Goal: Task Accomplishment & Management: Use online tool/utility

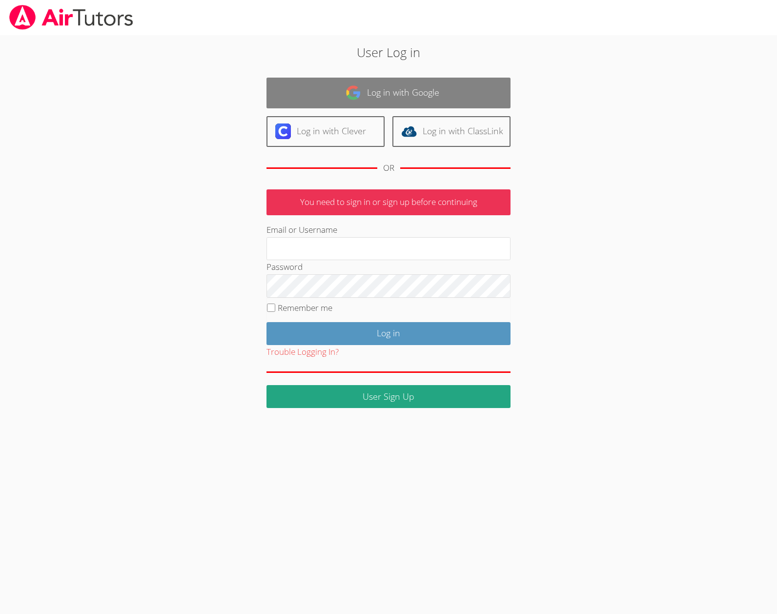
click at [362, 89] on link "Log in with Google" at bounding box center [389, 93] width 244 height 31
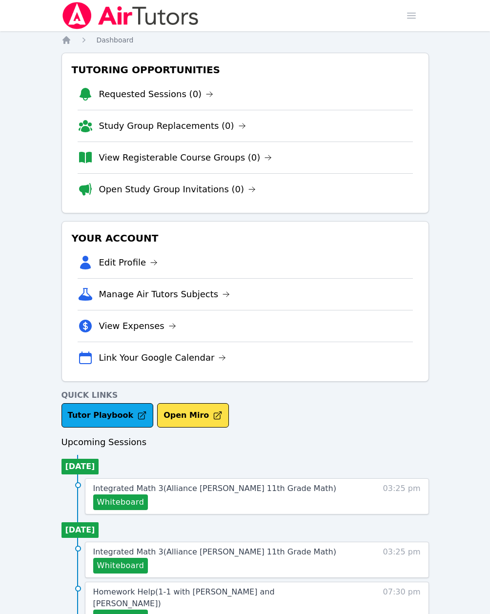
click at [166, 382] on div "Tutoring Opportunities Requested Sessions (0) Study Group Replacements (0) View…" at bounding box center [246, 217] width 368 height 329
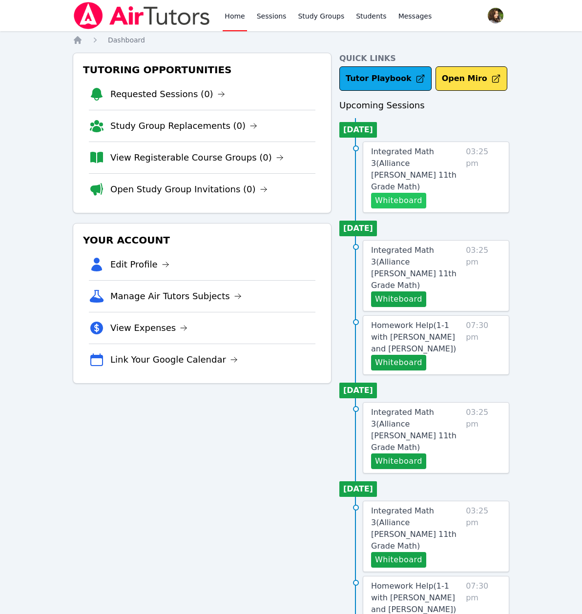
click at [391, 193] on button "Whiteboard" at bounding box center [398, 201] width 55 height 16
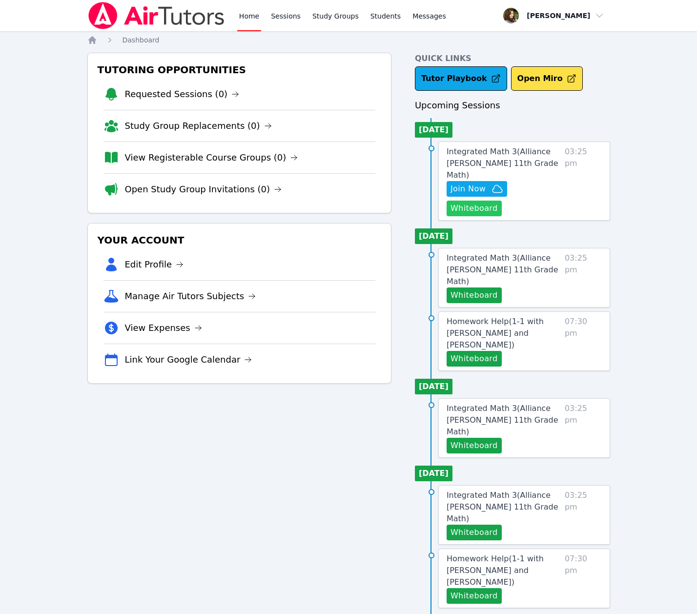
click at [502, 201] on button "Whiteboard" at bounding box center [474, 209] width 55 height 16
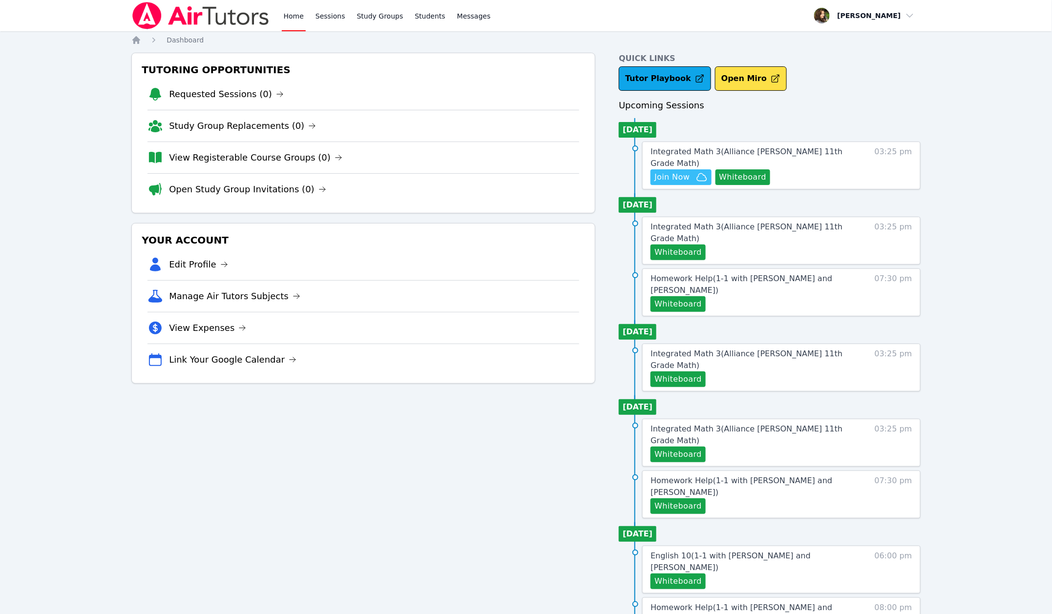
click at [684, 171] on span "Join Now" at bounding box center [671, 177] width 35 height 12
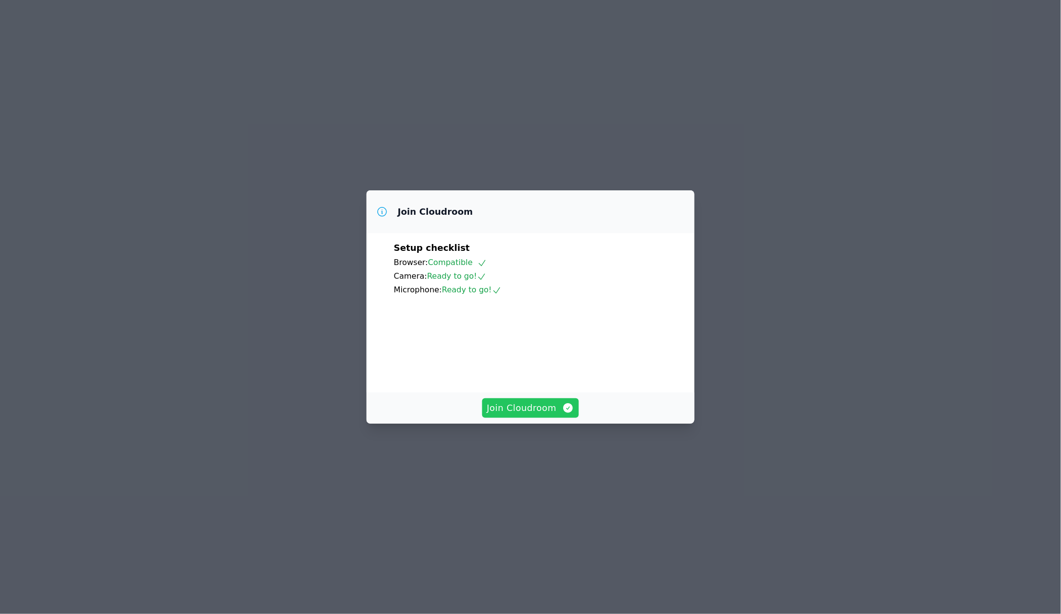
click at [518, 418] on button "Join Cloudroom" at bounding box center [530, 408] width 97 height 20
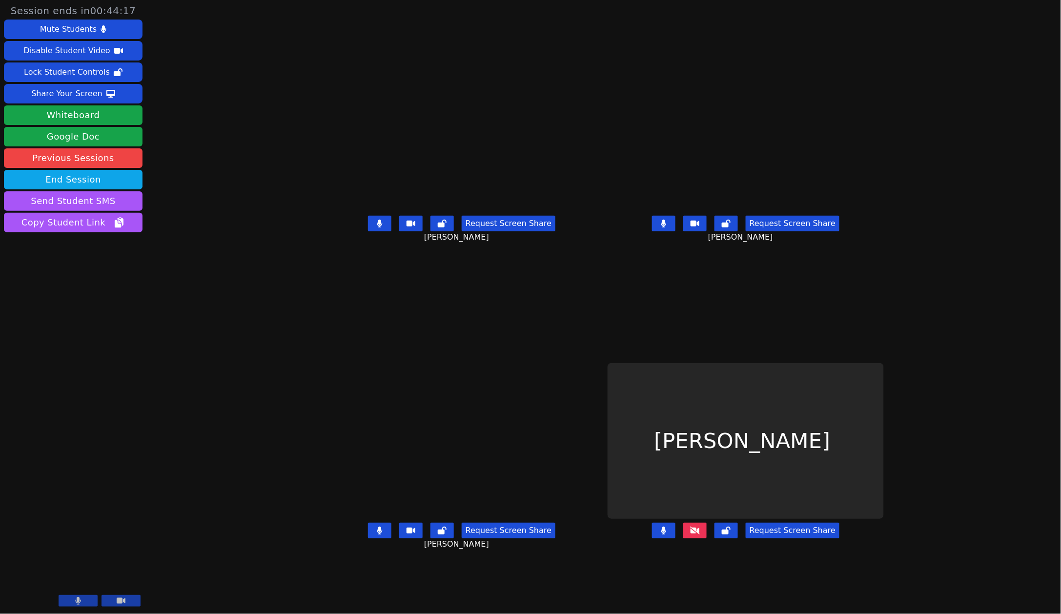
click at [707, 538] on button at bounding box center [694, 531] width 23 height 16
click at [700, 535] on icon at bounding box center [695, 531] width 10 height 8
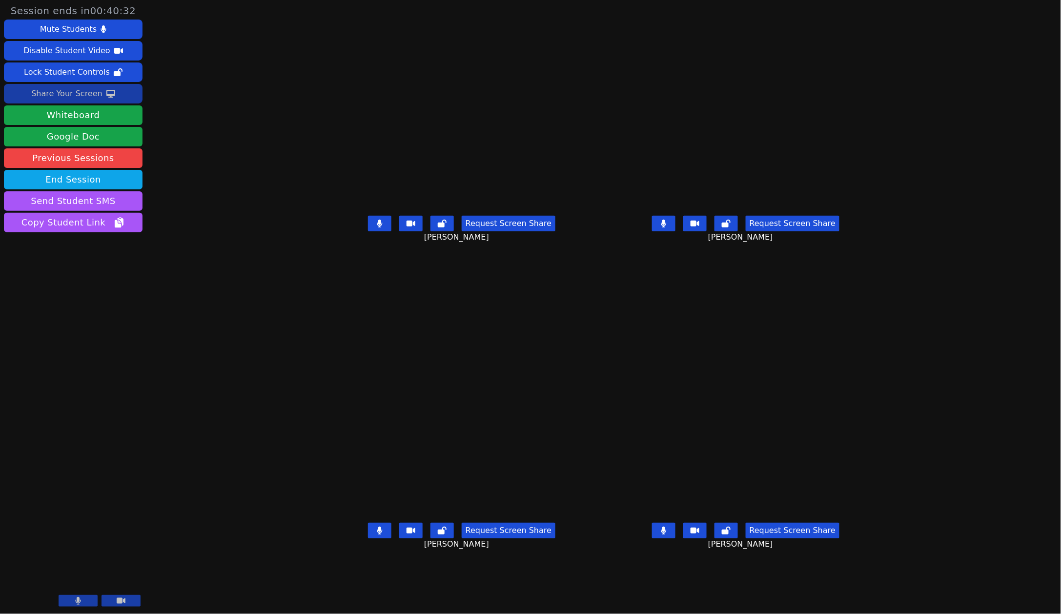
click at [58, 96] on div "Share Your Screen" at bounding box center [66, 94] width 71 height 16
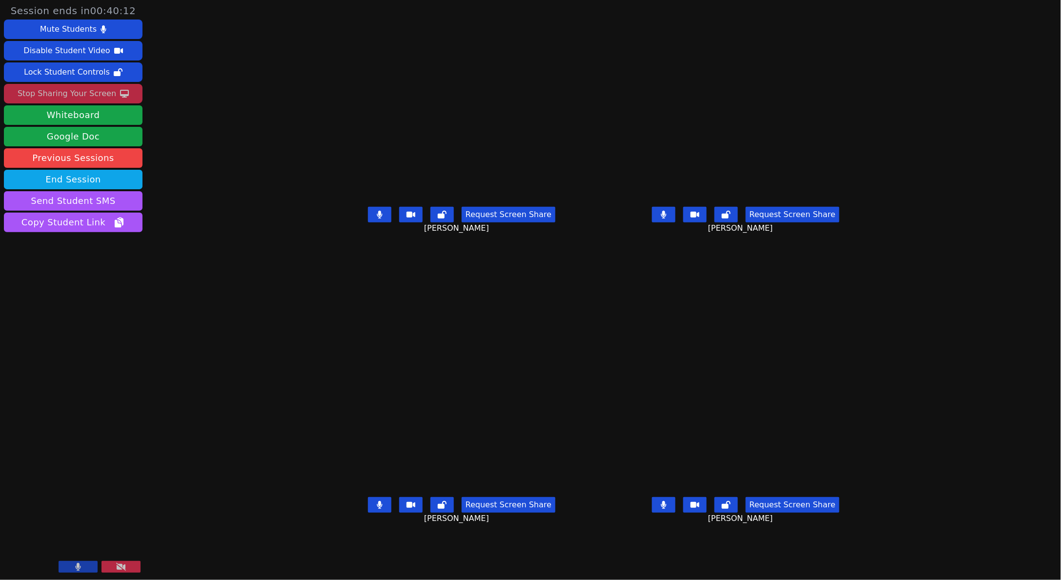
click at [67, 92] on div "Stop Sharing Your Screen" at bounding box center [67, 94] width 99 height 16
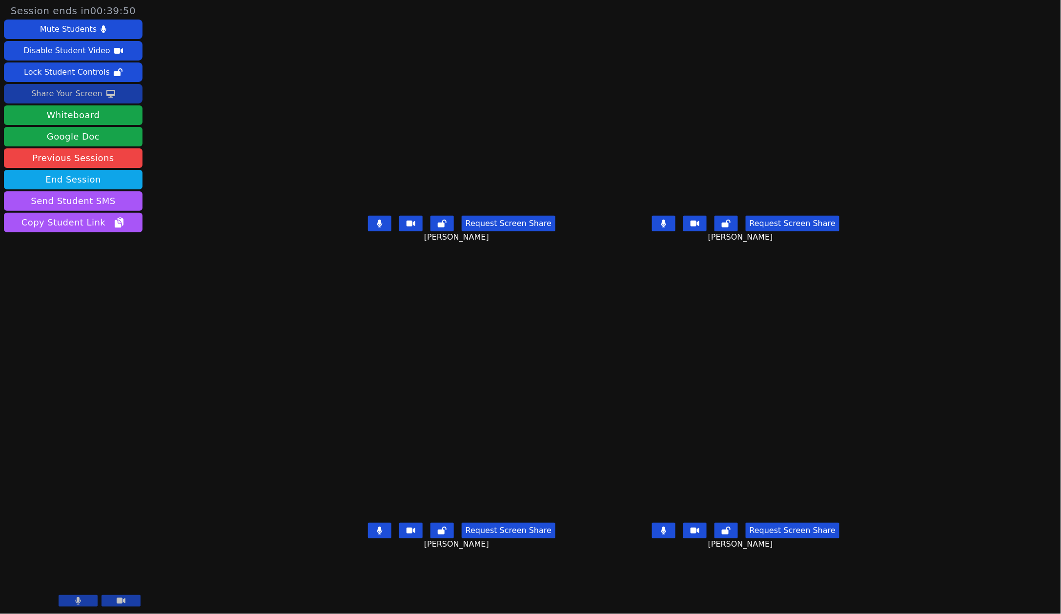
click at [90, 88] on div "Share Your Screen" at bounding box center [66, 94] width 71 height 16
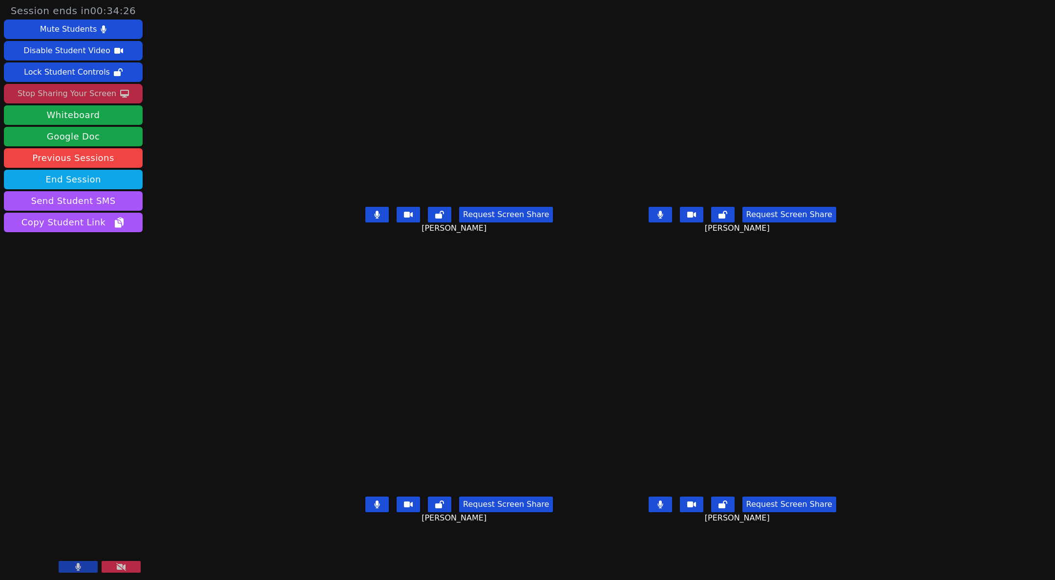
click at [604, 242] on div "Request Screen Share Mauricio Sanchez" at bounding box center [741, 222] width 275 height 39
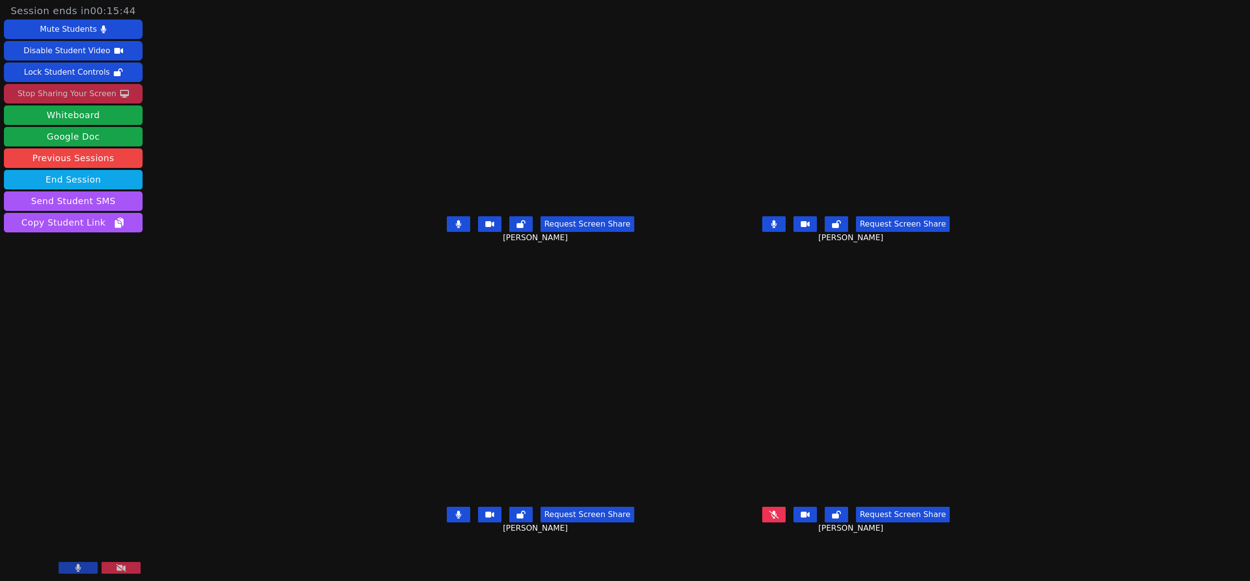
click at [190, 327] on div "Session ends in 00:15:44 Mute Students Disable Student Video Lock Student Contr…" at bounding box center [625, 290] width 1250 height 581
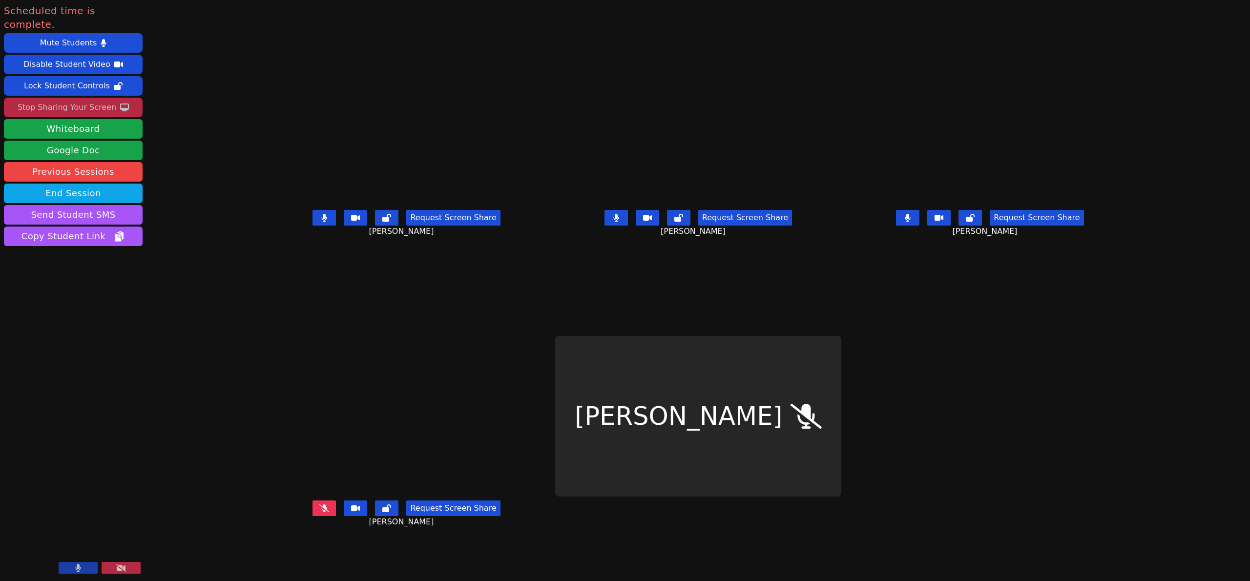
click at [690, 401] on div "Joyce Law" at bounding box center [698, 416] width 286 height 161
click at [841, 405] on div "Joyce Law" at bounding box center [698, 416] width 286 height 161
click at [941, 446] on main "Evan Dominguez Request Screen Share Evan Dominguez Mauricio Sanchez Request Scr…" at bounding box center [698, 290] width 869 height 581
click at [319, 512] on icon at bounding box center [324, 508] width 10 height 8
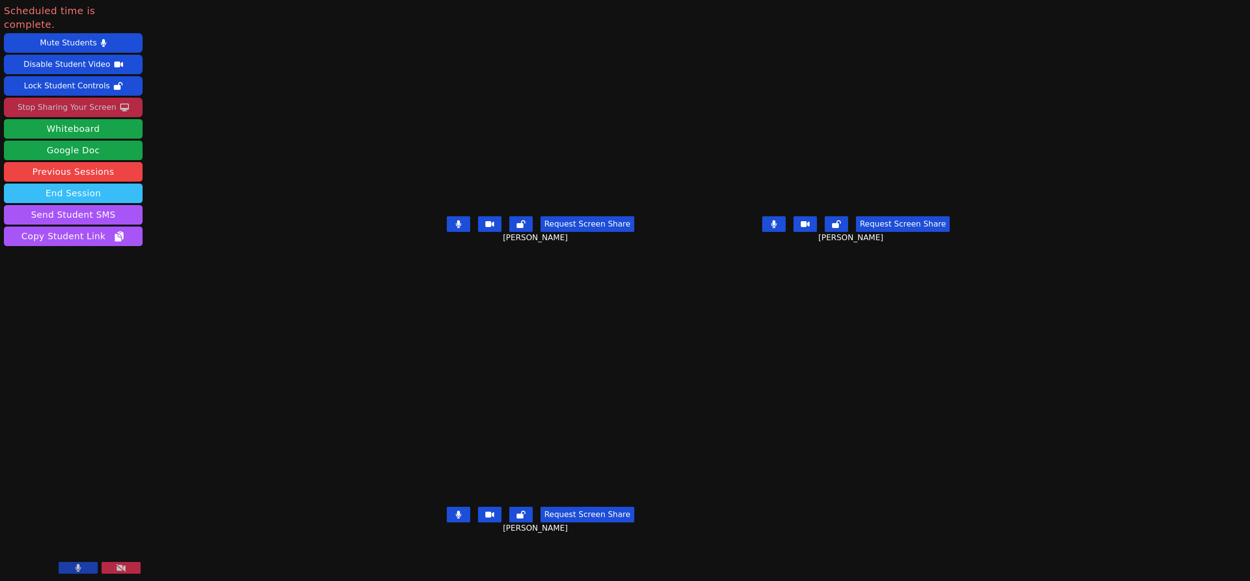
click at [112, 184] on button "End Session" at bounding box center [73, 194] width 139 height 20
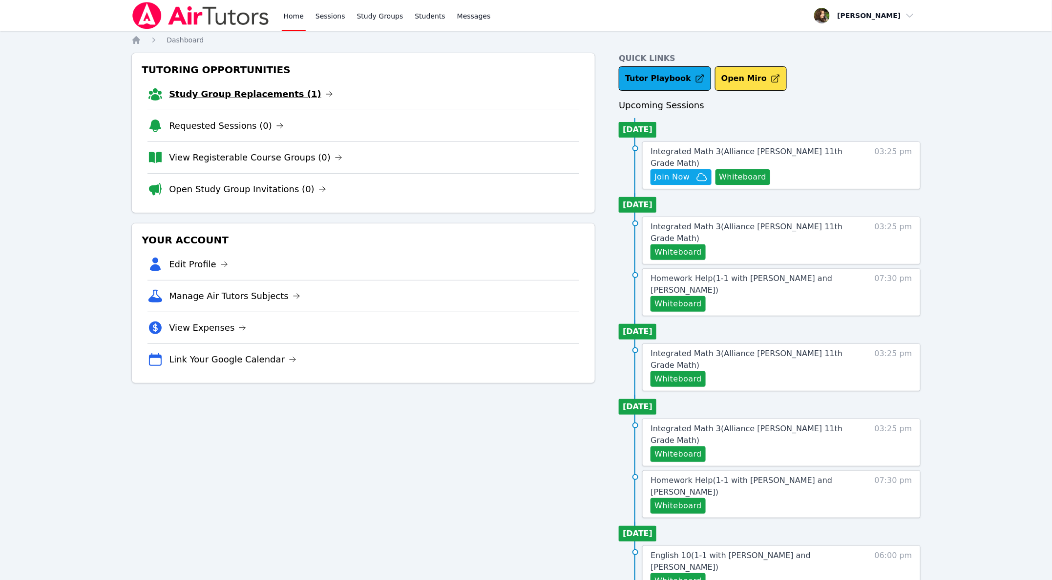
click at [276, 92] on link "Study Group Replacements (1)" at bounding box center [251, 94] width 164 height 14
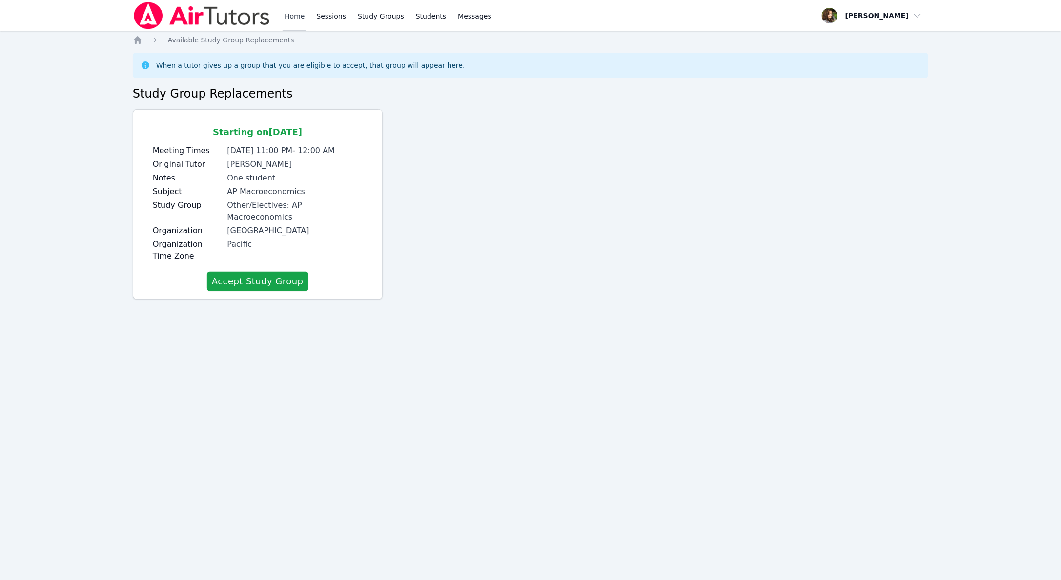
click at [291, 17] on link "Home" at bounding box center [295, 15] width 24 height 31
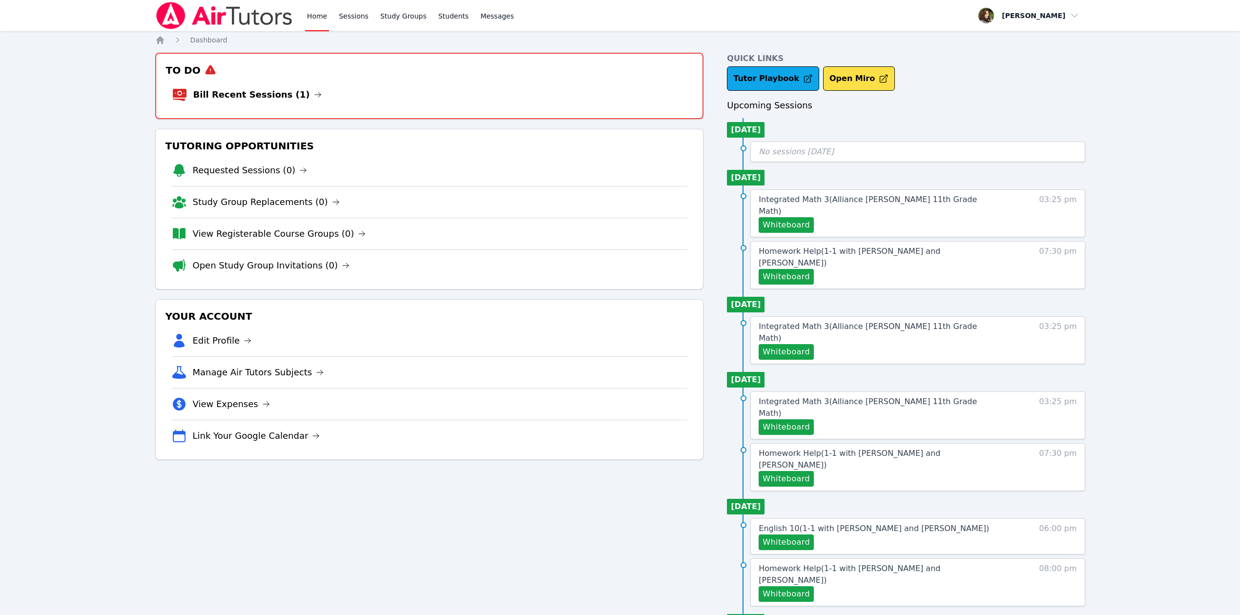
click at [325, 91] on li "Bill Recent Sessions (1)" at bounding box center [430, 94] width 516 height 31
click at [257, 96] on link "Bill Recent Sessions (1)" at bounding box center [257, 95] width 128 height 14
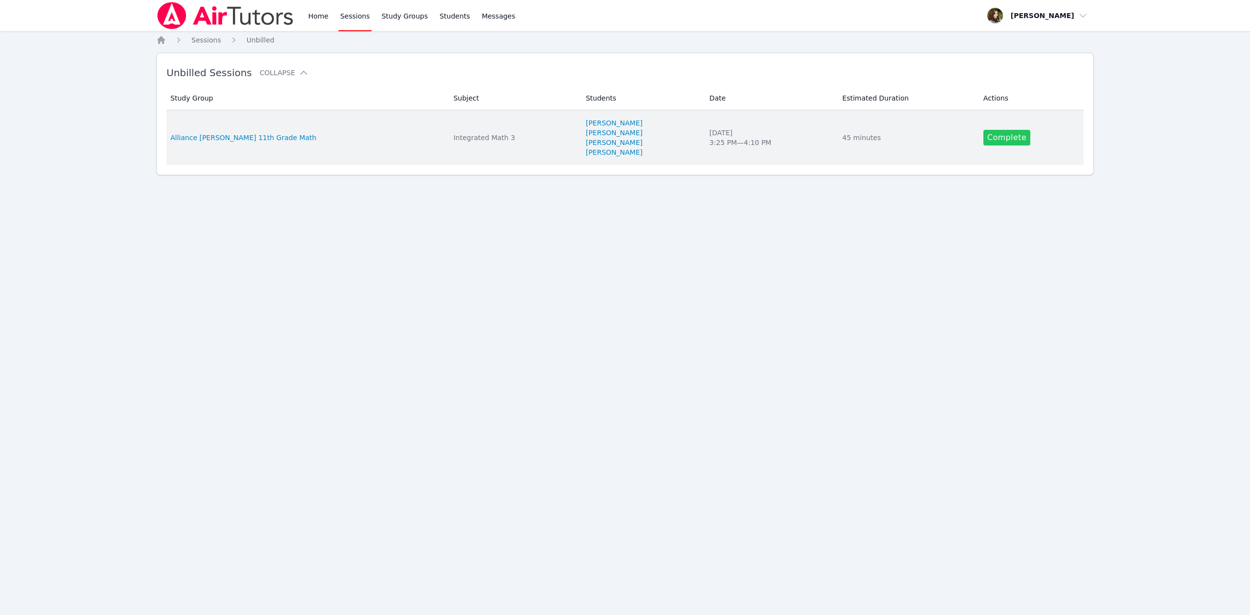
click at [998, 140] on link "Complete" at bounding box center [1006, 138] width 47 height 16
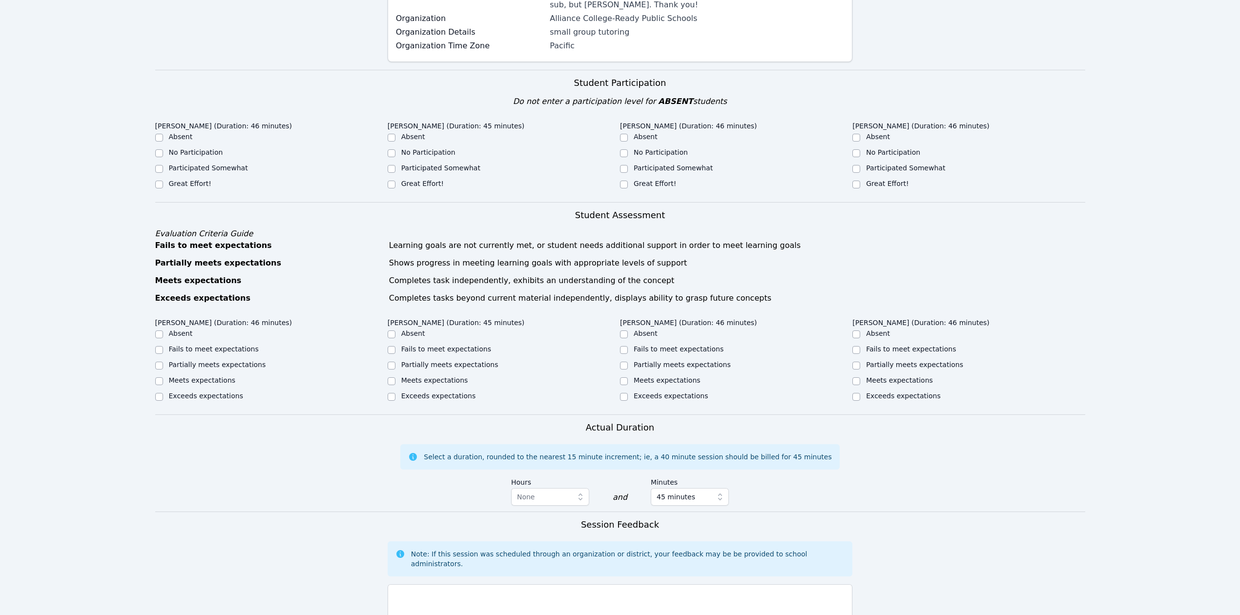
scroll to position [195, 0]
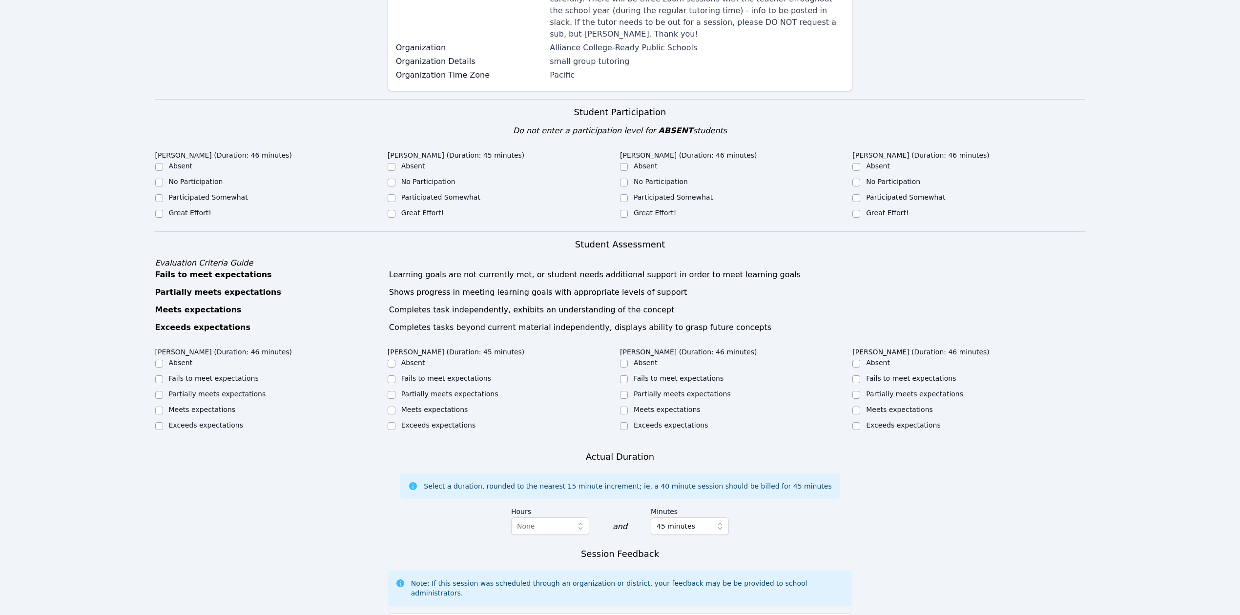
click at [189, 209] on label "Great Effort!" at bounding box center [190, 213] width 42 height 8
click at [163, 210] on input "Great Effort!" at bounding box center [159, 214] width 8 height 8
checkbox input "true"
click at [421, 209] on label "Great Effort!" at bounding box center [422, 213] width 42 height 8
click at [395, 210] on input "Great Effort!" at bounding box center [392, 214] width 8 height 8
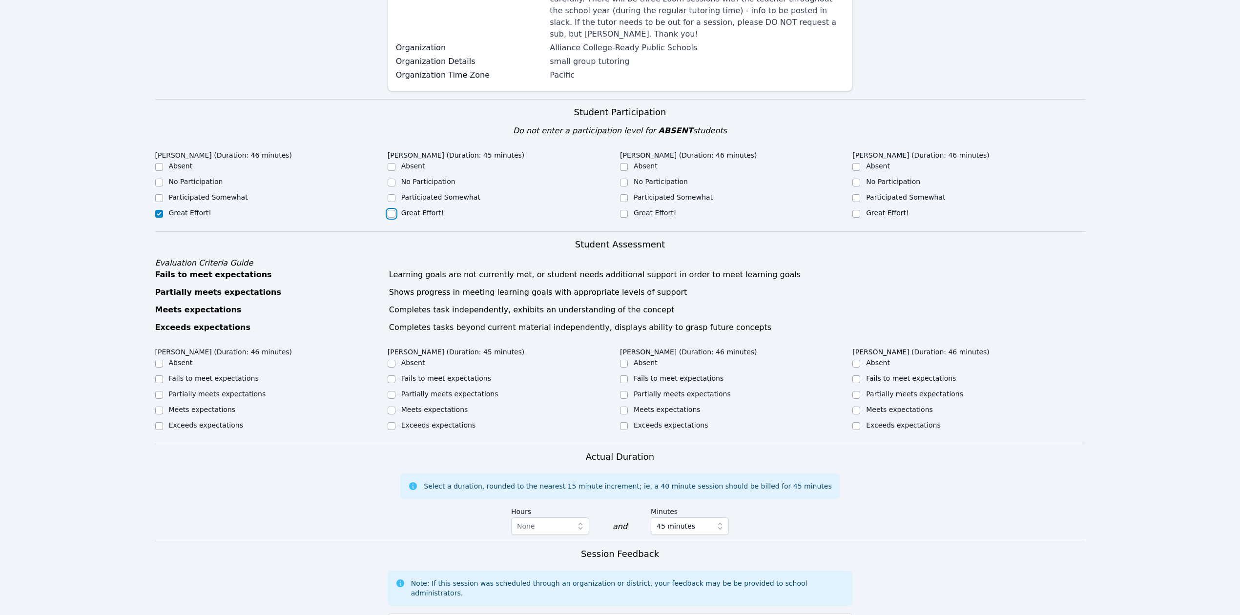
checkbox input "true"
click at [641, 208] on div "Great Effort!" at bounding box center [736, 214] width 232 height 12
click at [668, 209] on label "Great Effort!" at bounding box center [655, 213] width 42 height 8
click at [628, 210] on input "Great Effort!" at bounding box center [624, 214] width 8 height 8
checkbox input "true"
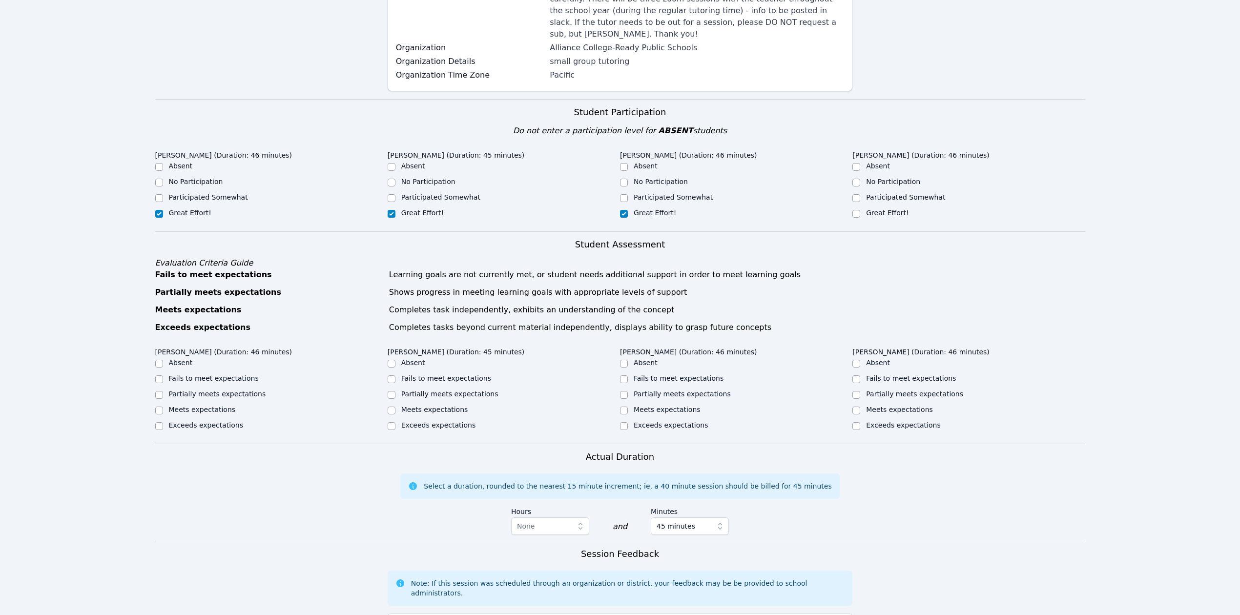
click at [875, 209] on label "Great Effort!" at bounding box center [887, 213] width 42 height 8
click at [860, 210] on input "Great Effort!" at bounding box center [856, 214] width 8 height 8
checkbox input "true"
click at [680, 406] on label "Meets expectations" at bounding box center [667, 410] width 67 height 8
click at [628, 407] on input "Meets expectations" at bounding box center [624, 411] width 8 height 8
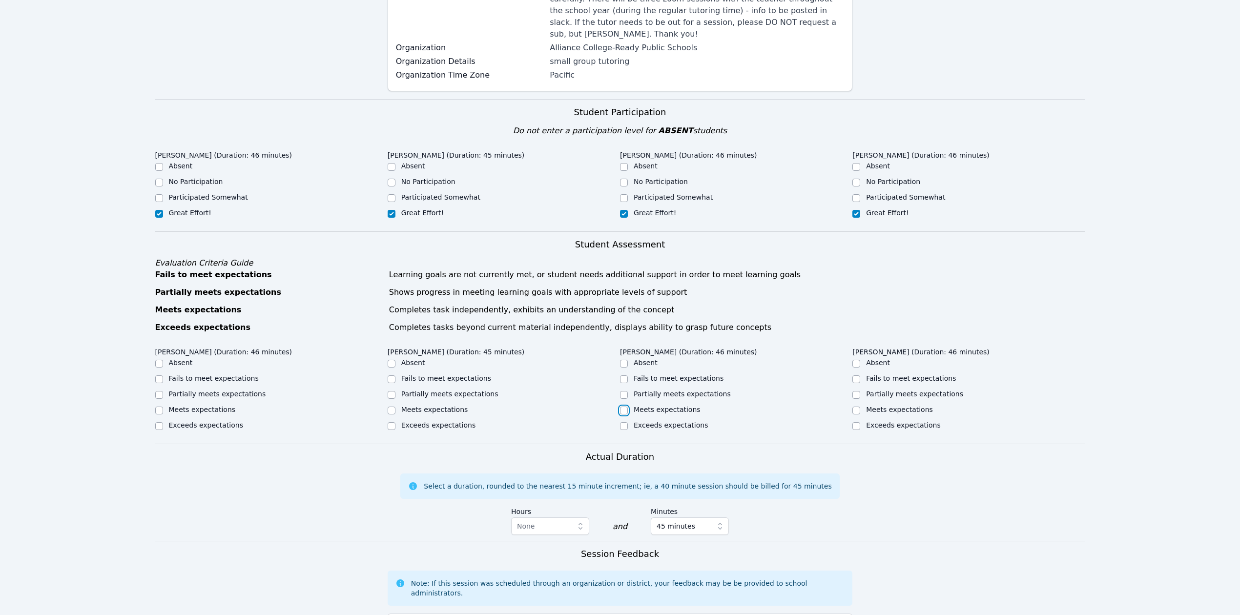
checkbox input "true"
click at [411, 406] on label "Meets expectations" at bounding box center [434, 410] width 67 height 8
click at [395, 407] on input "Meets expectations" at bounding box center [392, 411] width 8 height 8
checkbox input "true"
click at [221, 406] on label "Meets expectations" at bounding box center [202, 410] width 67 height 8
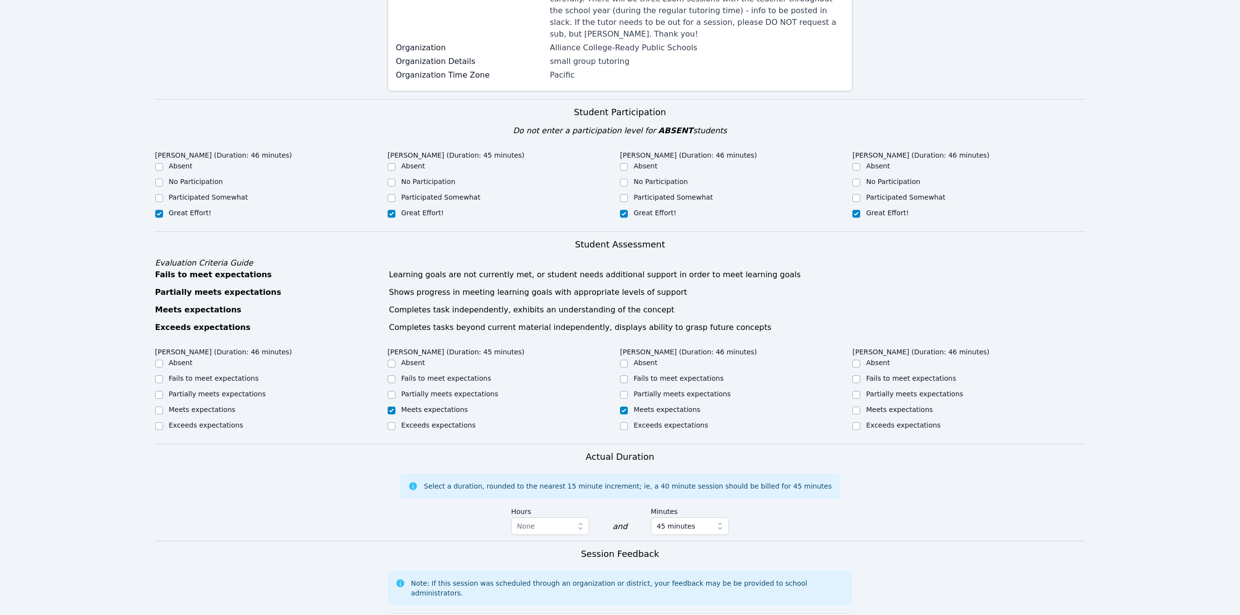
click at [163, 407] on input "Meets expectations" at bounding box center [159, 411] width 8 height 8
checkbox input "true"
click at [883, 406] on label "Meets expectations" at bounding box center [899, 410] width 67 height 8
click at [860, 407] on input "Meets expectations" at bounding box center [856, 411] width 8 height 8
checkbox input "true"
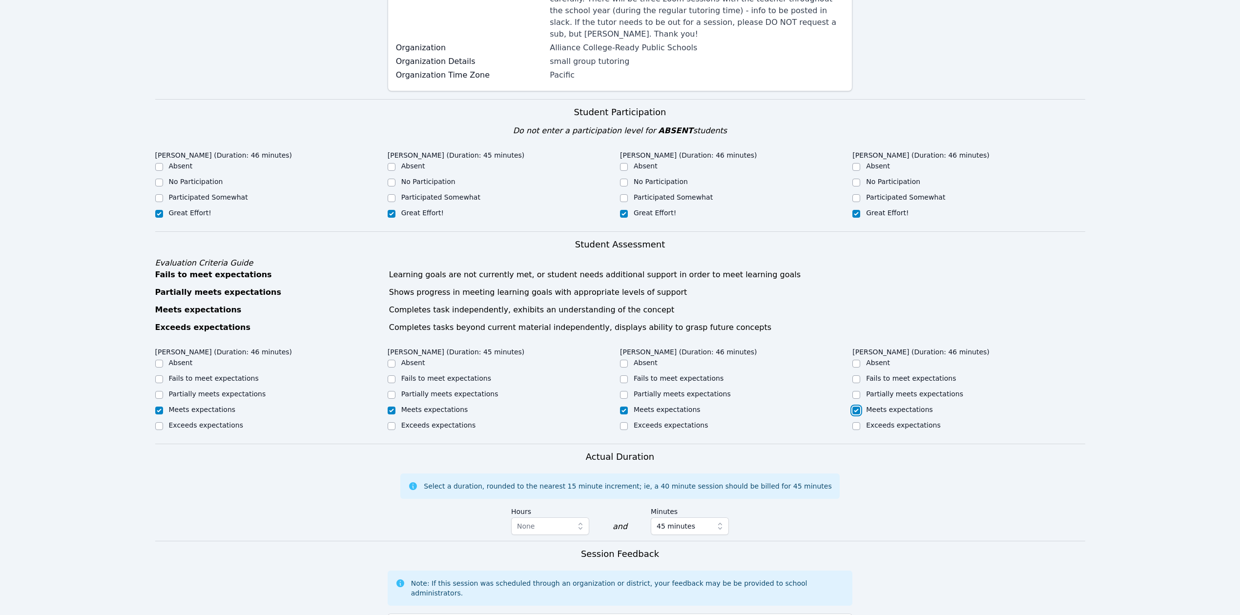
scroll to position [422, 0]
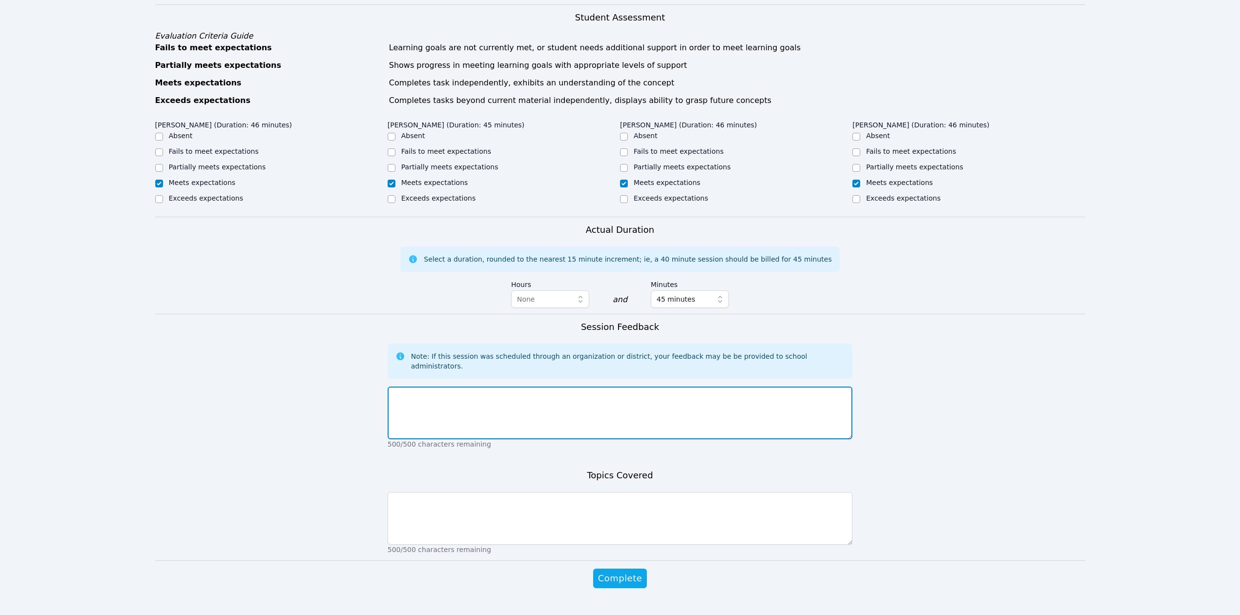
click at [494, 401] on textarea at bounding box center [620, 413] width 465 height 53
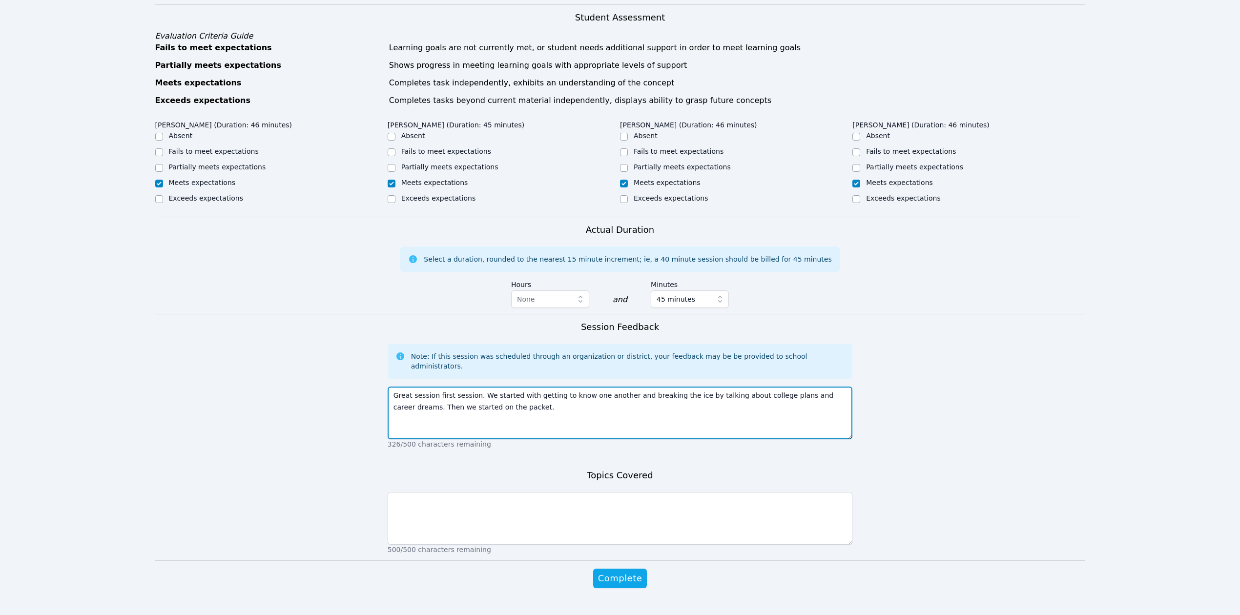
click at [552, 393] on textarea "Great session first session. We started with getting to know one another and br…" at bounding box center [620, 413] width 465 height 53
click at [627, 387] on textarea "Great session first session. We started with getting to know one another and br…" at bounding box center [620, 413] width 465 height 53
type textarea "Great session first session. We started with getting to know one another and br…"
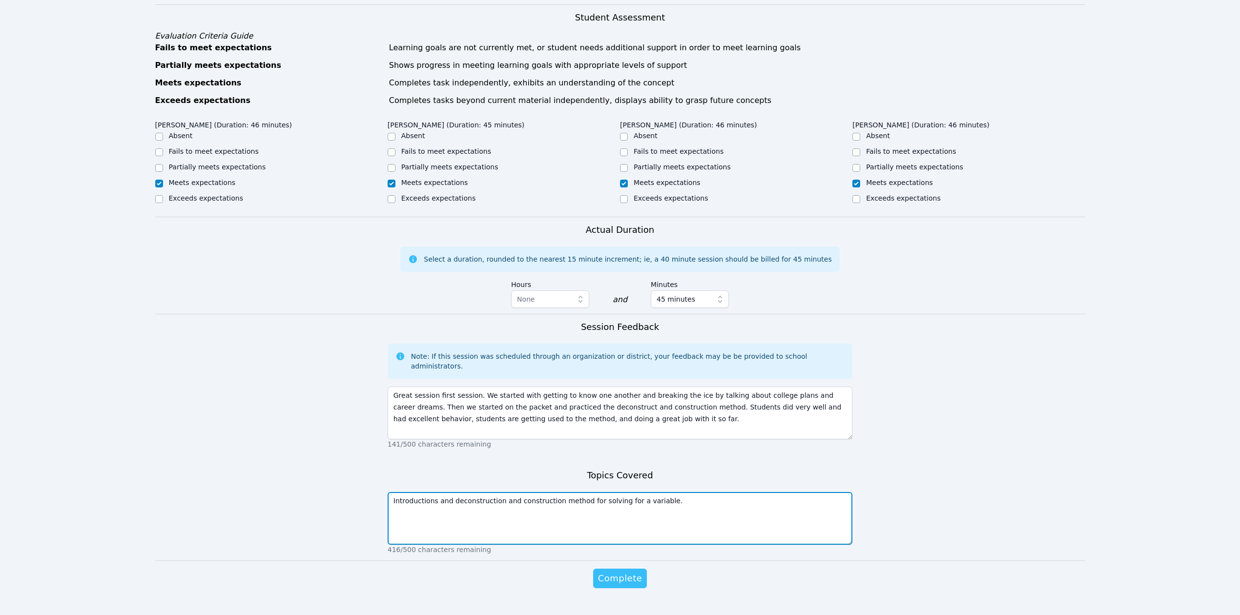
type textarea "Introductions and deconstruction and construction method for solving for a vari…"
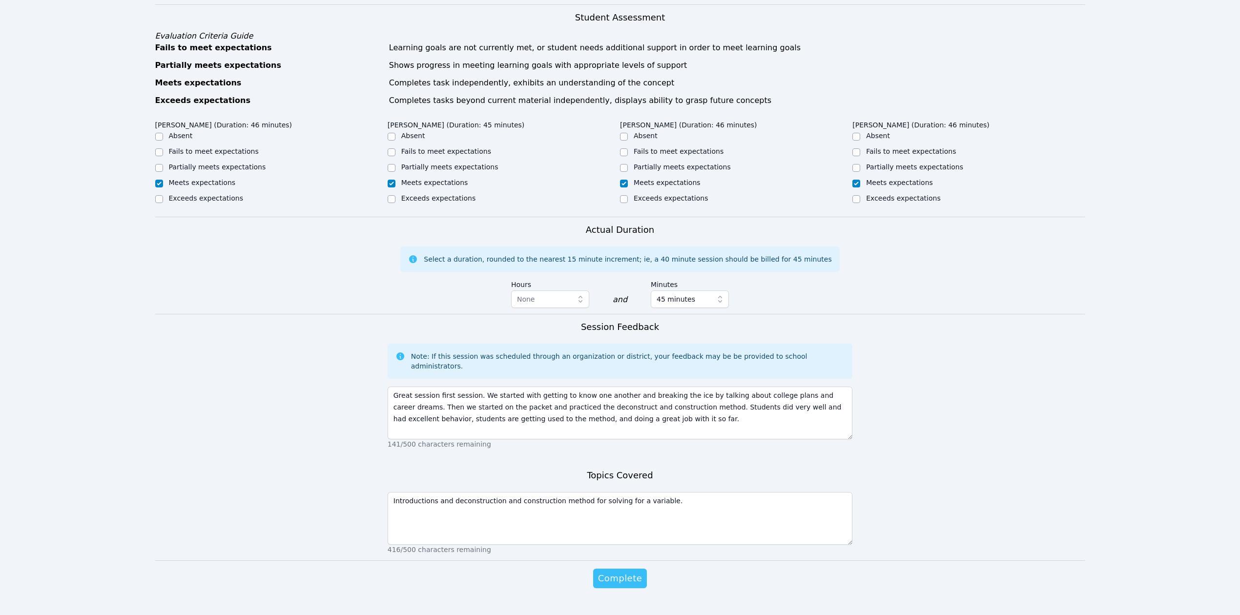
click at [626, 572] on span "Complete" at bounding box center [620, 579] width 44 height 14
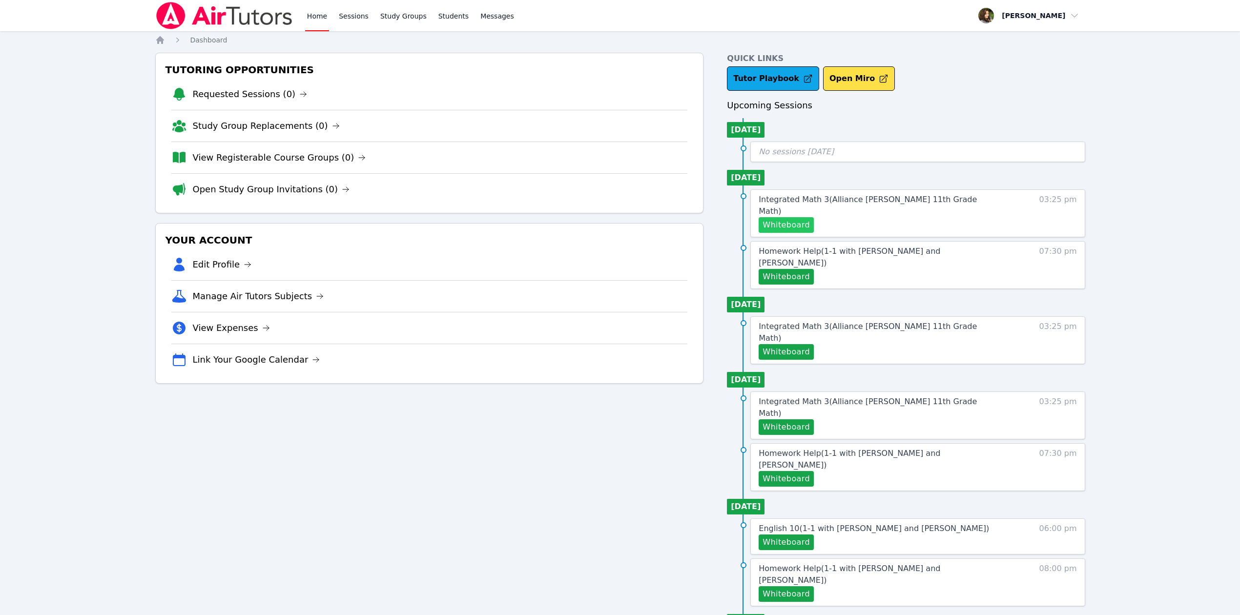
click at [784, 221] on button "Whiteboard" at bounding box center [786, 225] width 55 height 16
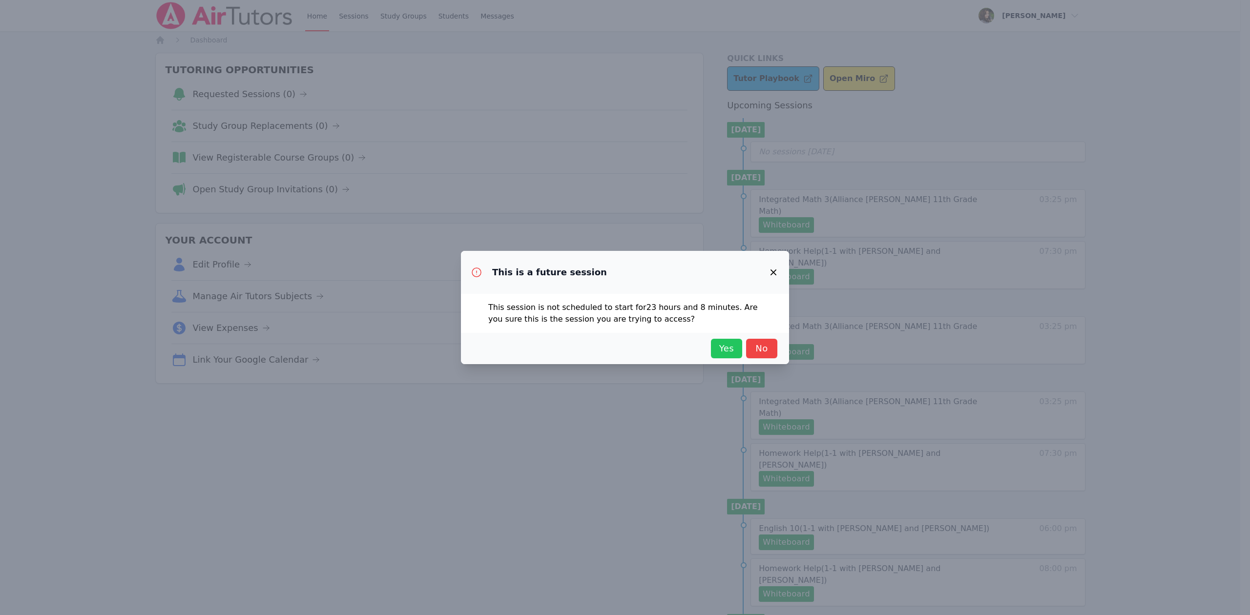
click at [725, 352] on span "Yes" at bounding box center [726, 349] width 21 height 14
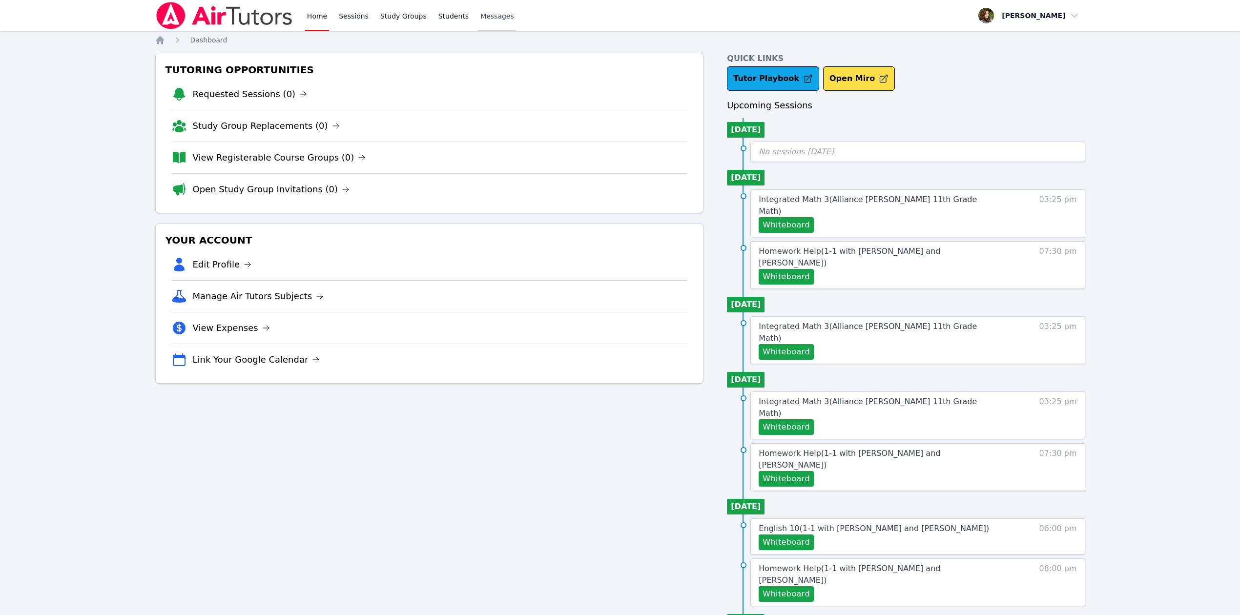
click at [480, 14] on span "Messages" at bounding box center [497, 16] width 34 height 10
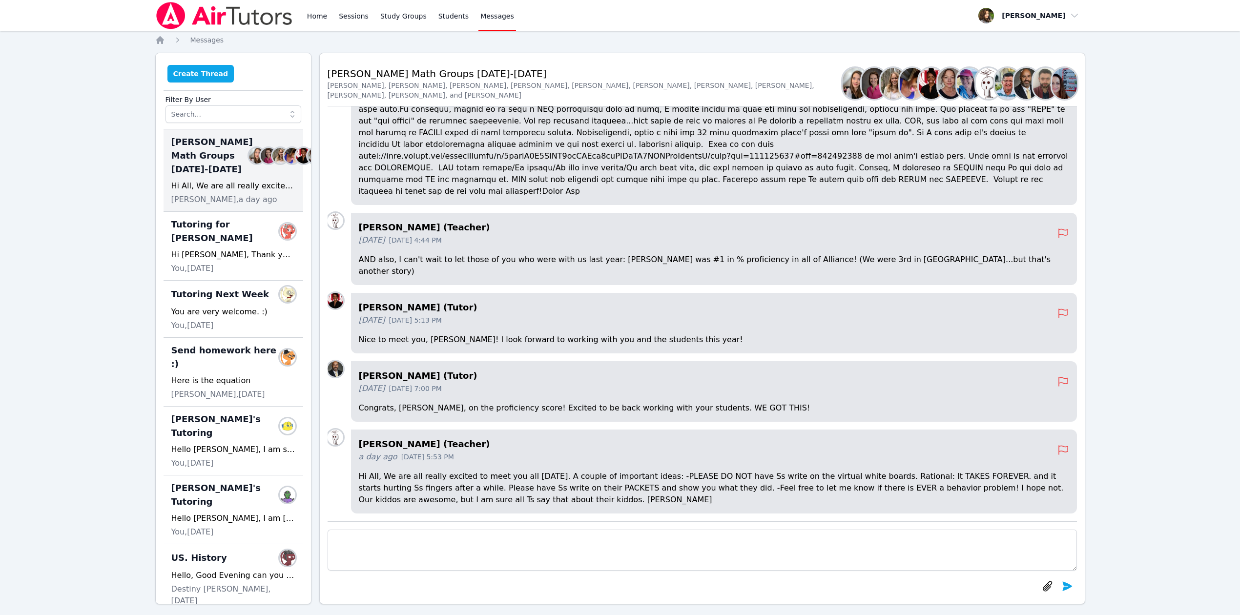
click at [202, 73] on button "Create Thread" at bounding box center [200, 74] width 67 height 18
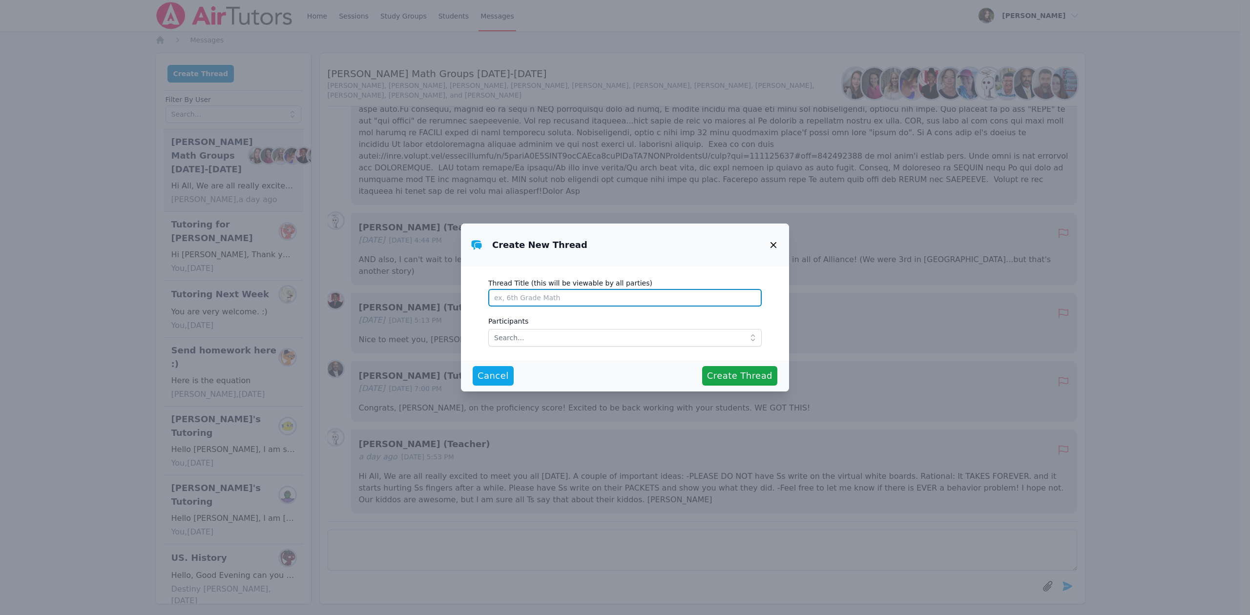
click at [566, 297] on input "Thread Title (this will be viewable by all parties)" at bounding box center [624, 298] width 273 height 18
type input "t"
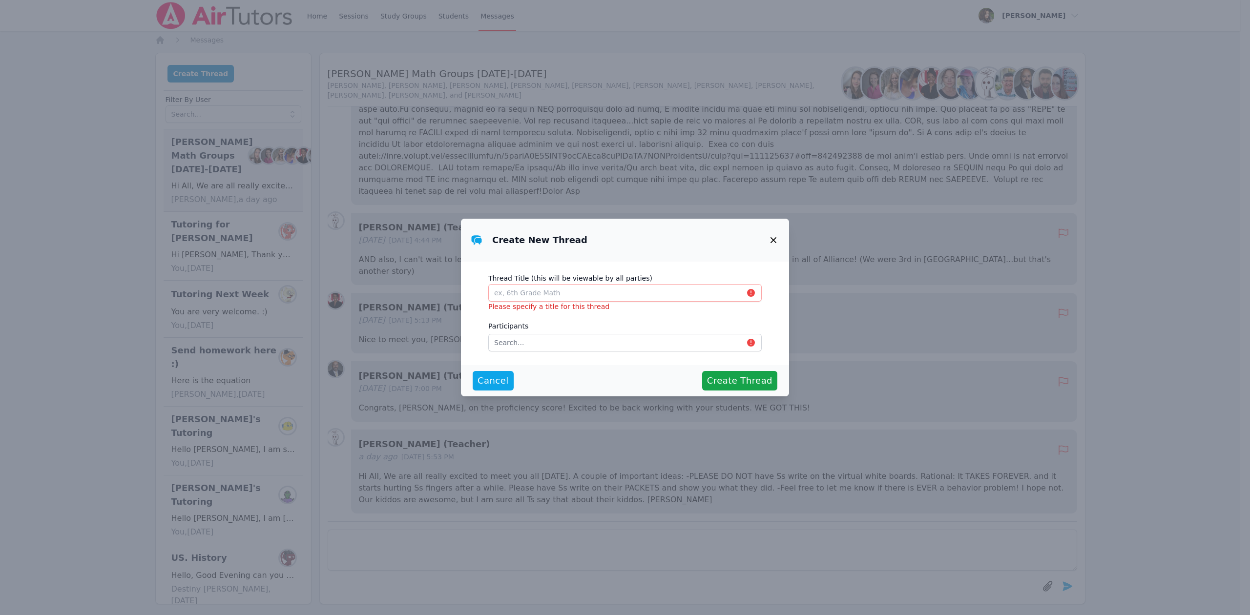
click at [773, 241] on icon "button" at bounding box center [773, 240] width 12 height 12
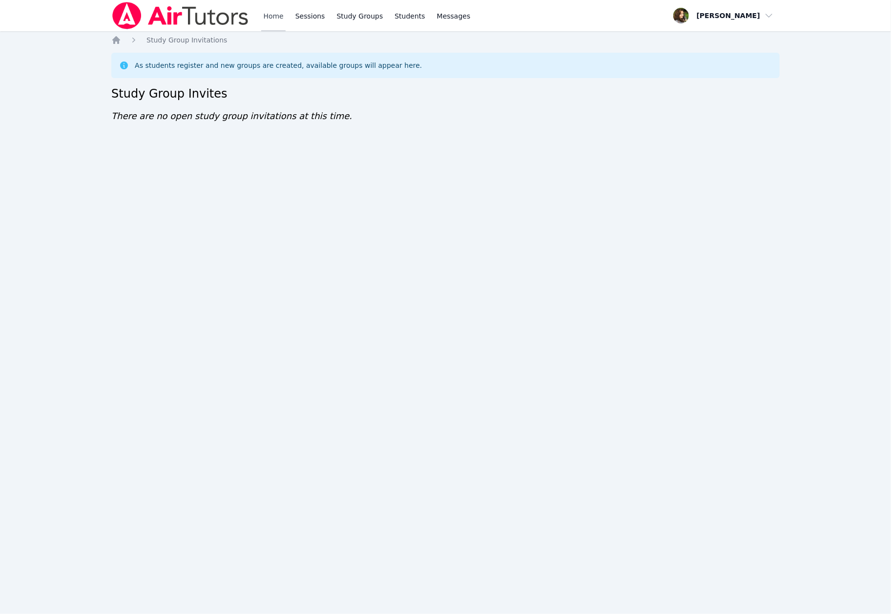
click at [280, 16] on link "Home" at bounding box center [273, 15] width 24 height 31
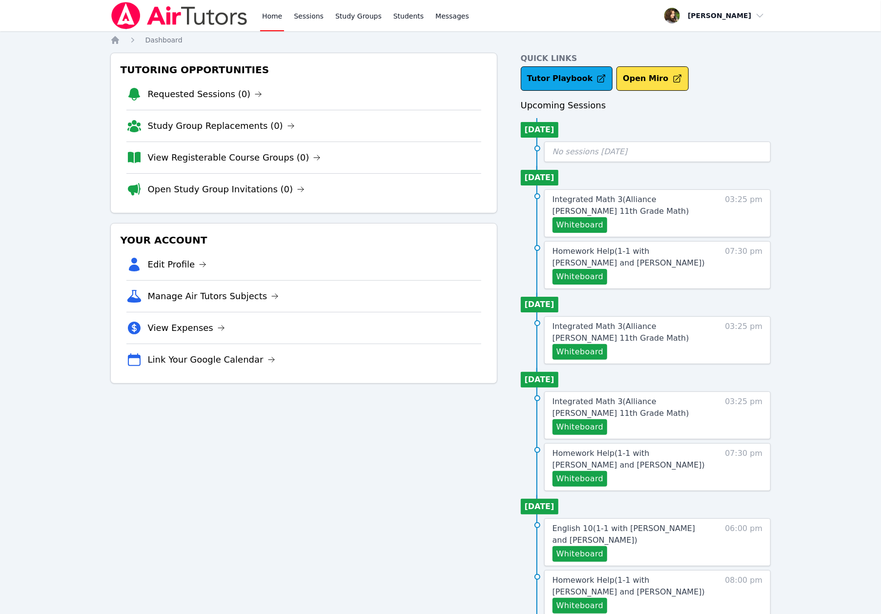
click at [280, 16] on link "Home" at bounding box center [272, 15] width 24 height 31
